Goal: Task Accomplishment & Management: Use online tool/utility

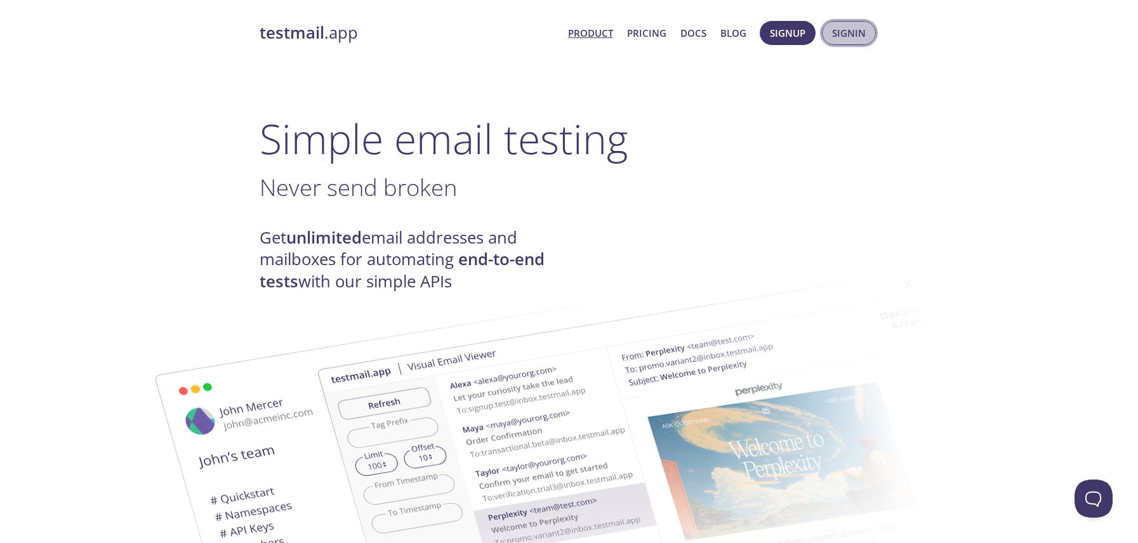
click at [851, 43] on button "Signin" at bounding box center [849, 33] width 54 height 24
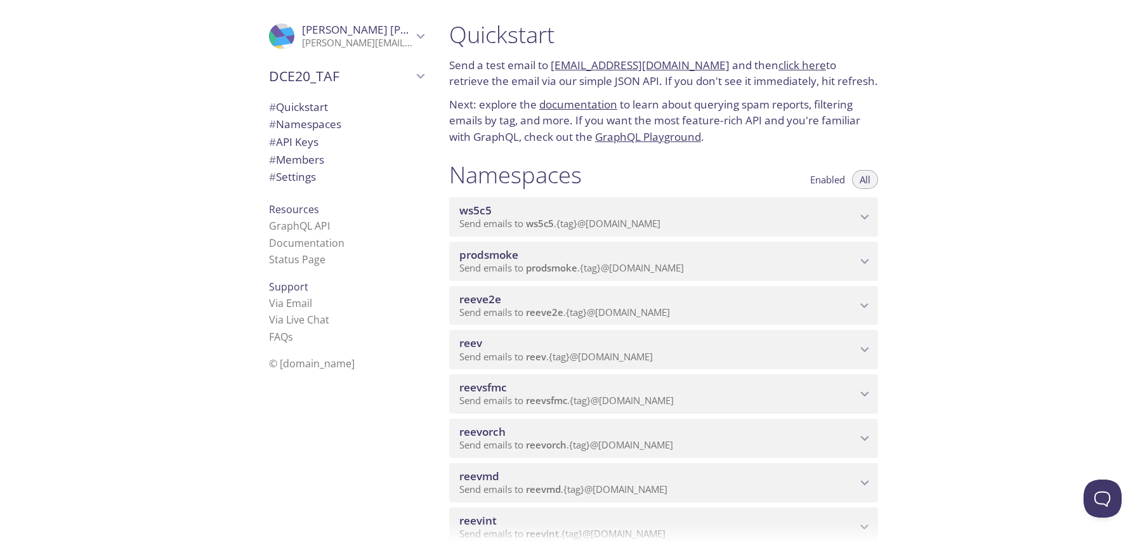
scroll to position [127, 0]
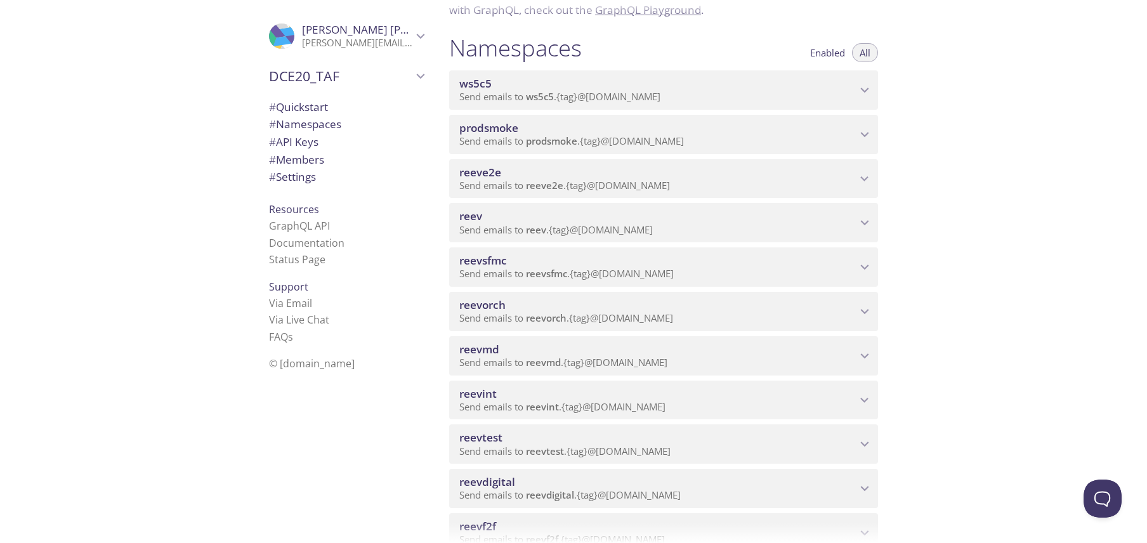
click at [518, 492] on span "Send emails to reevdigital . {tag} @[DOMAIN_NAME]" at bounding box center [569, 495] width 221 height 13
click at [732, 522] on span "View Emails (Visual)" at bounding box center [725, 519] width 94 height 15
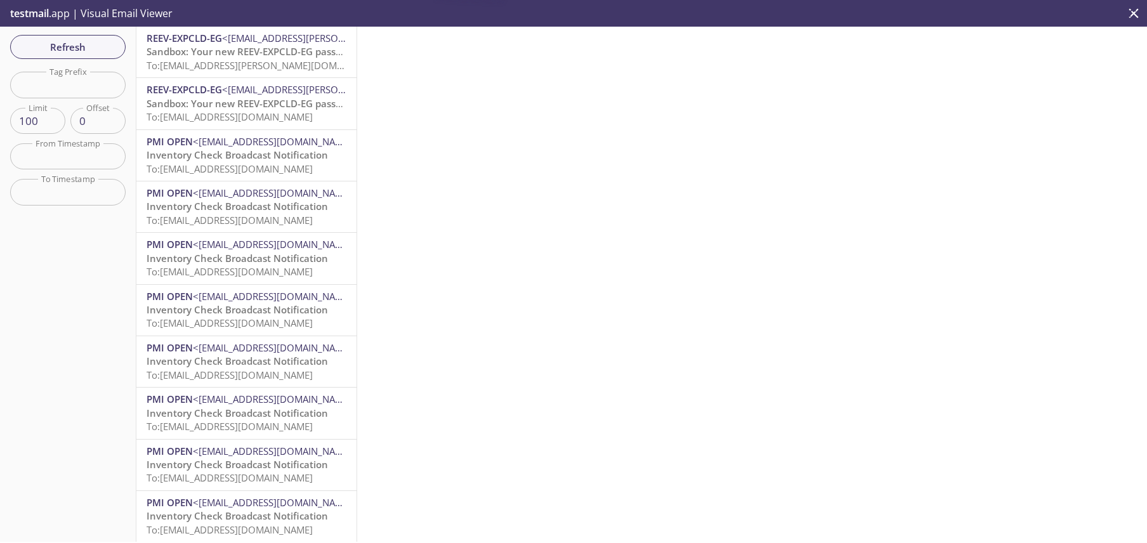
click at [255, 53] on span "Sandbox: Your new REEV-EXPCLD-EG password" at bounding box center [253, 51] width 212 height 13
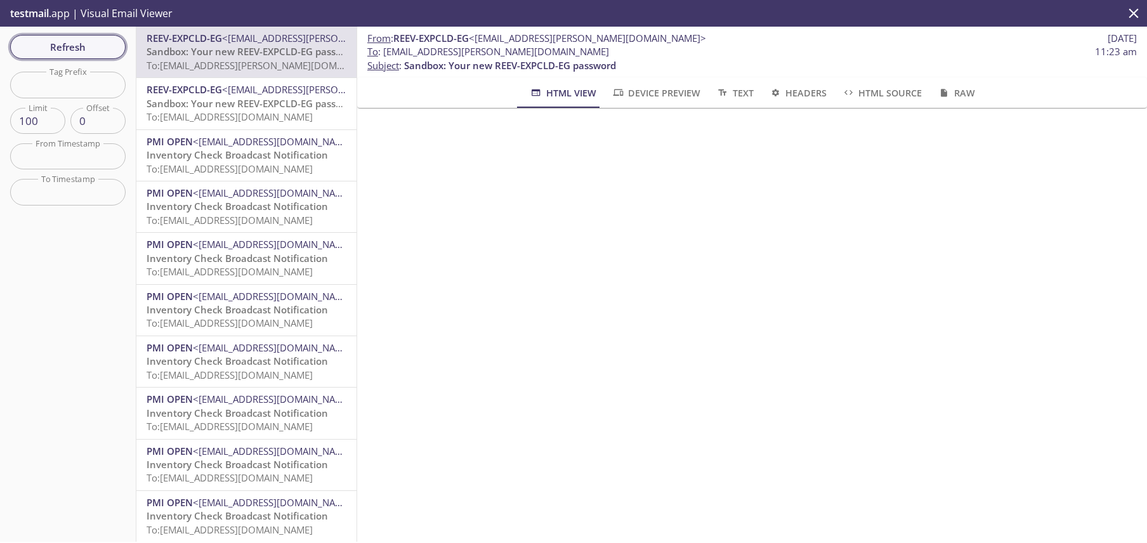
click at [79, 44] on span "Refresh" at bounding box center [67, 47] width 95 height 16
